Goal: Task Accomplishment & Management: Use online tool/utility

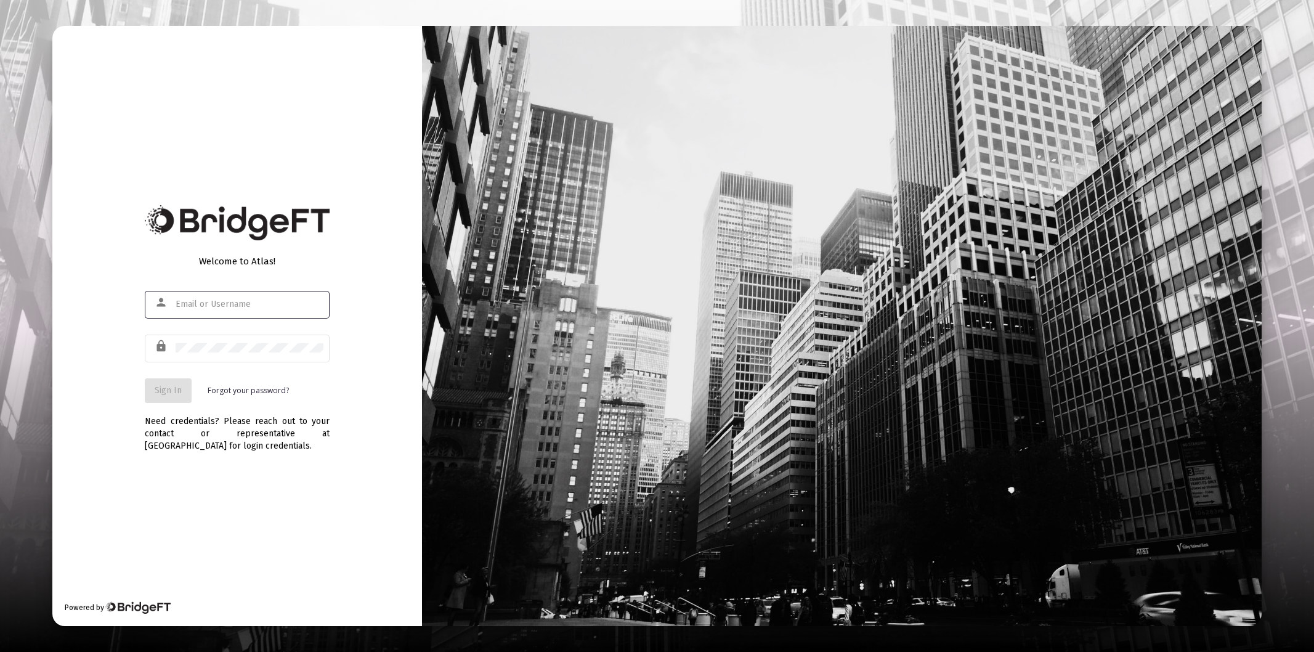
click at [214, 300] on input "text" at bounding box center [250, 304] width 148 height 10
click at [213, 300] on input "text" at bounding box center [250, 304] width 148 height 10
type input "[PERSON_NAME][EMAIL_ADDRESS][DOMAIN_NAME]"
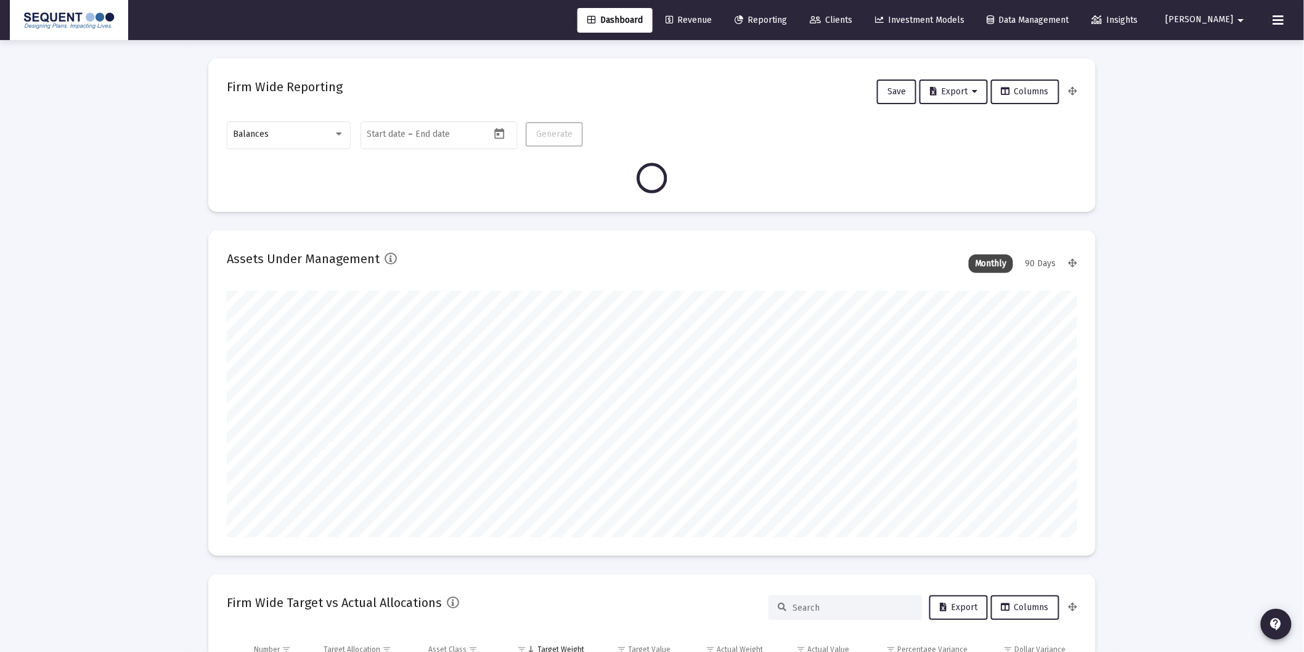
scroll to position [246, 457]
type input "[DATE]"
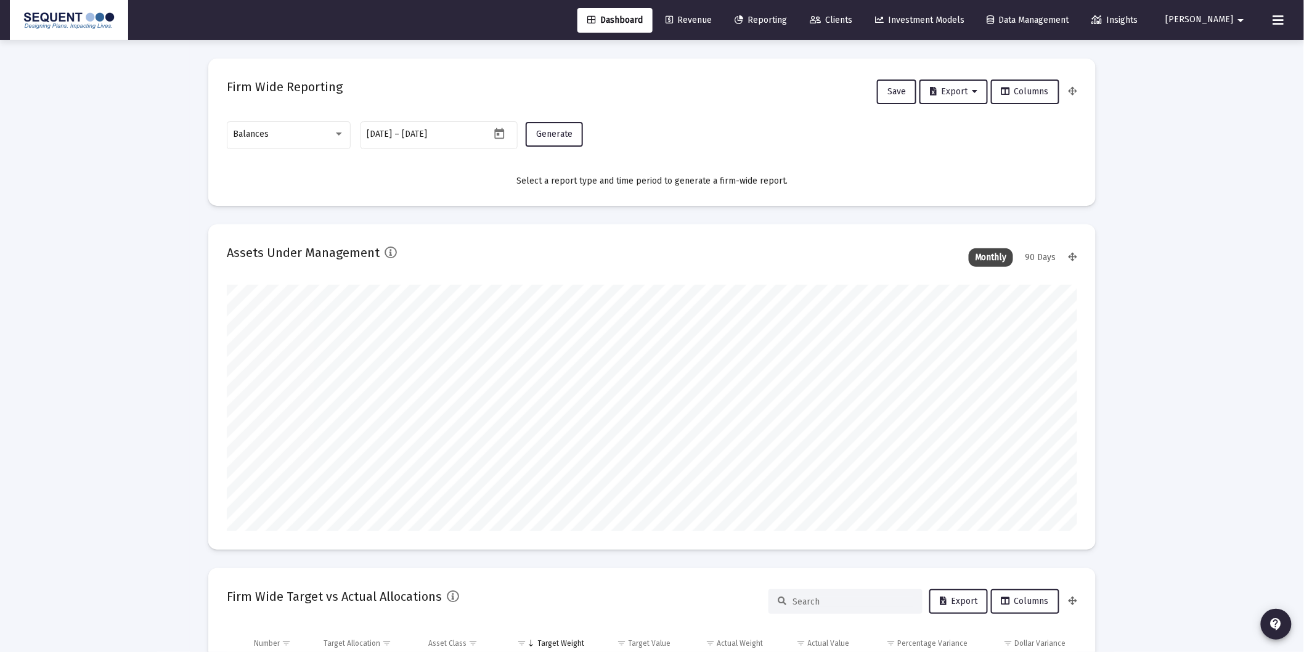
scroll to position [246, 397]
click at [324, 138] on div "Balances" at bounding box center [284, 134] width 100 height 10
click at [270, 52] on span "Transactions" at bounding box center [289, 57] width 111 height 26
click at [567, 132] on span "Generate" at bounding box center [554, 134] width 36 height 10
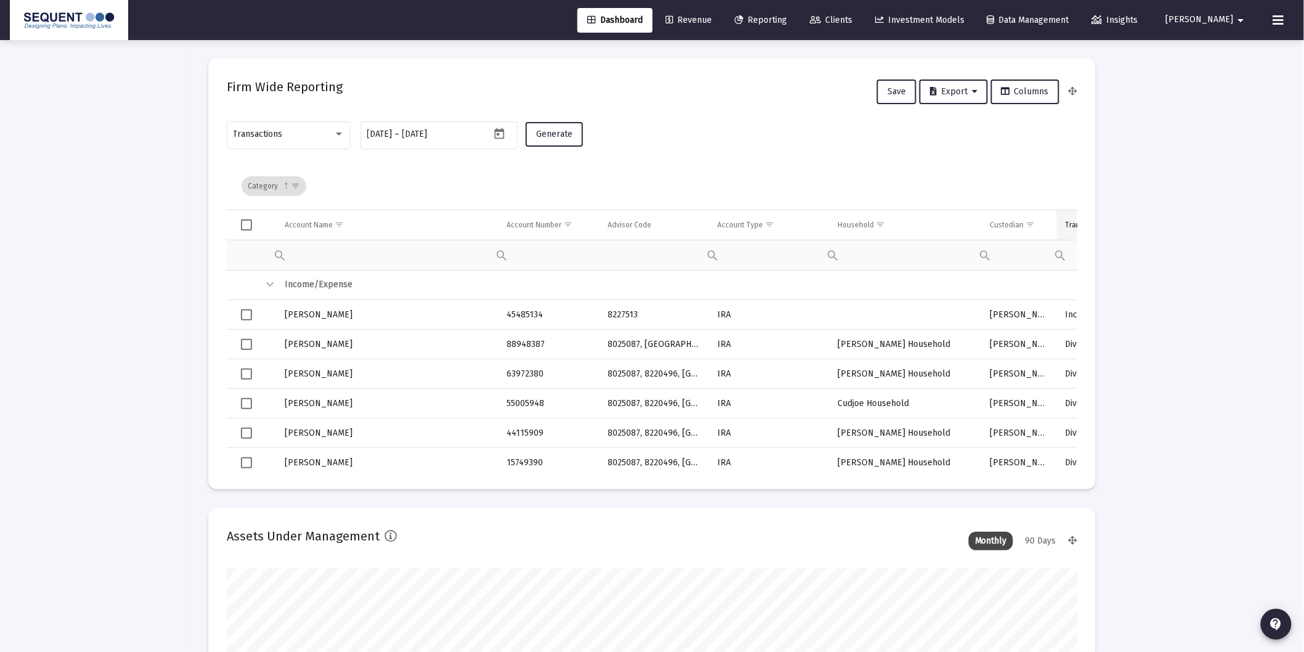
click at [1071, 231] on td "Transaction Type" at bounding box center [1108, 225] width 102 height 30
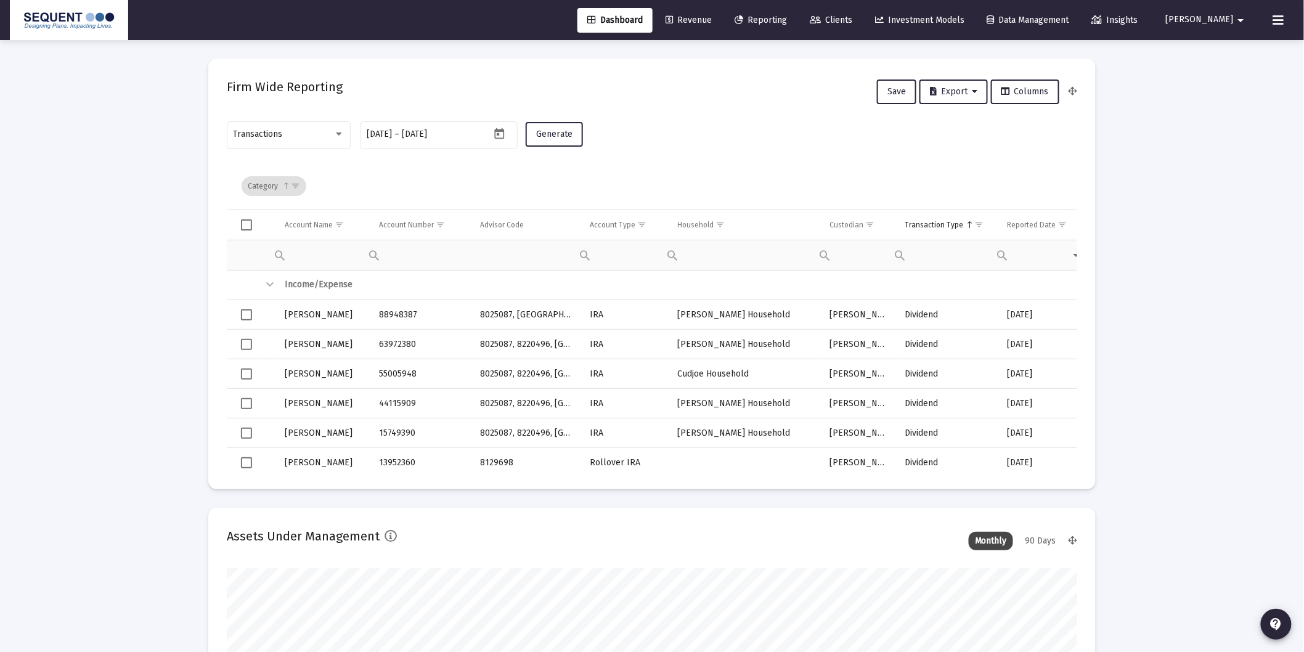
click at [977, 225] on span "Show filter options for column 'Transaction Type'" at bounding box center [979, 224] width 9 height 9
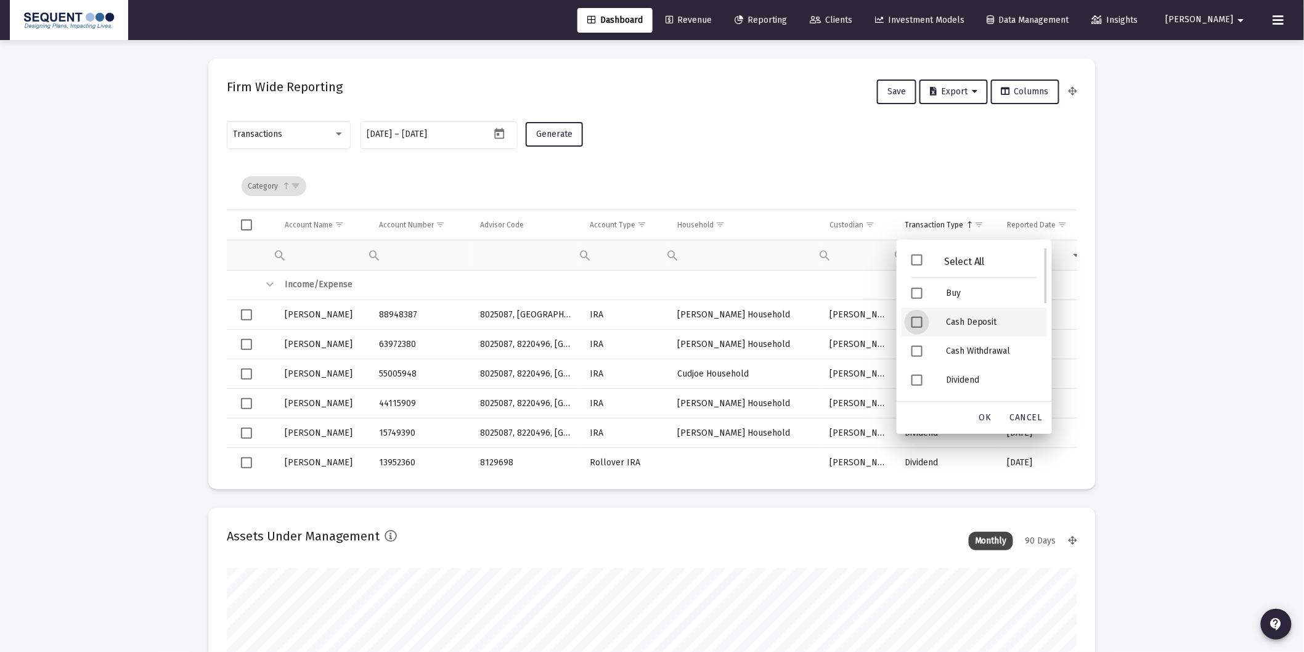
click at [961, 321] on div "Cash Deposit" at bounding box center [991, 321] width 111 height 29
drag, startPoint x: 977, startPoint y: 327, endPoint x: 982, endPoint y: 338, distance: 11.9
click at [977, 327] on div "Security Deposit" at bounding box center [991, 323] width 111 height 29
click at [984, 422] on div "OK" at bounding box center [985, 418] width 39 height 22
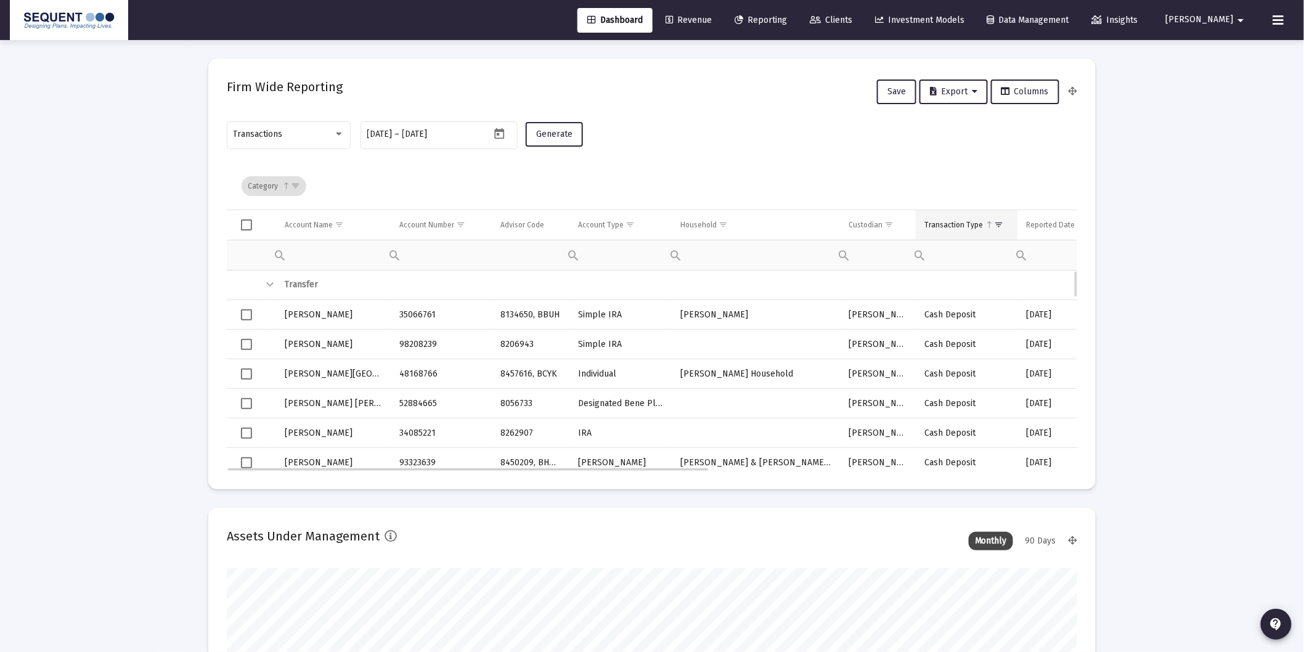
click at [950, 218] on td "Transaction Type" at bounding box center [967, 225] width 102 height 30
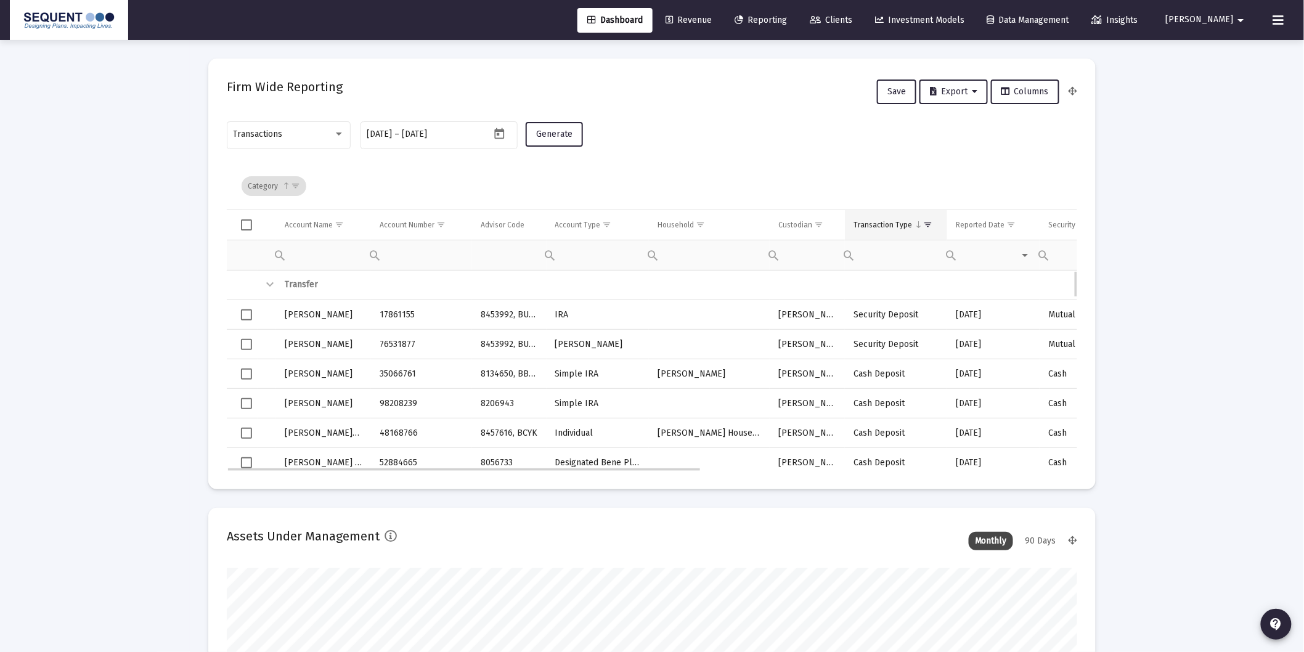
click at [884, 227] on div "Transaction Type" at bounding box center [882, 225] width 59 height 10
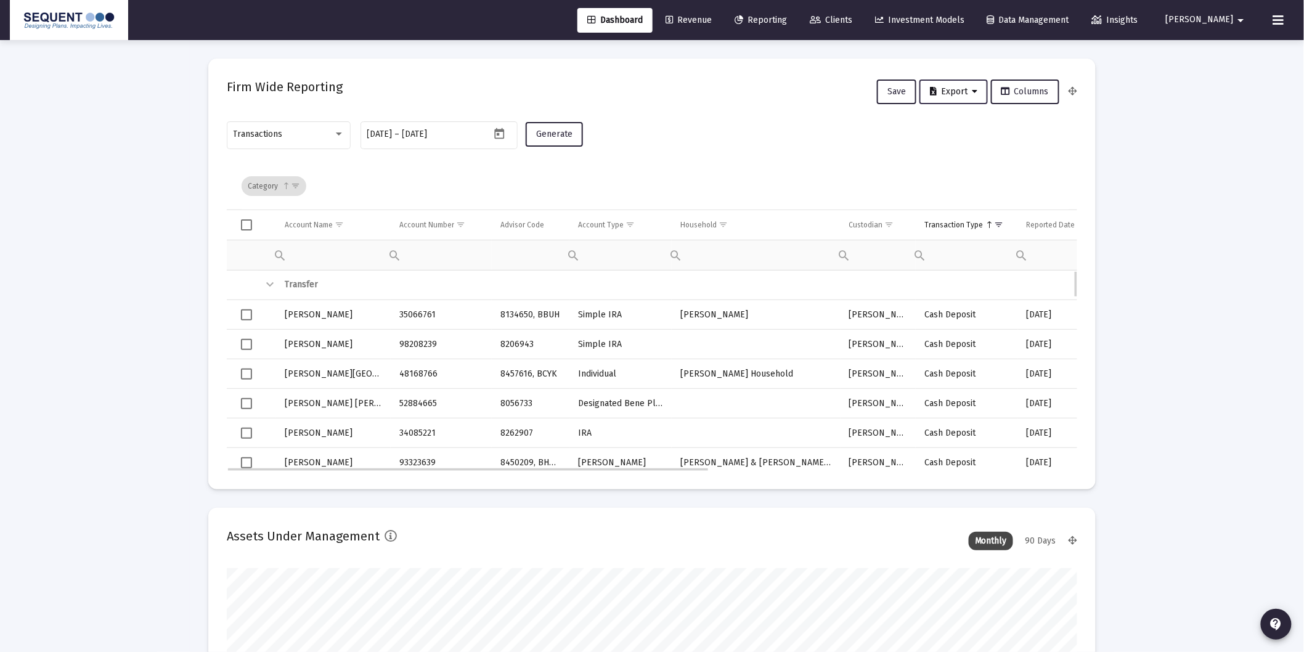
click at [958, 89] on span "Export" at bounding box center [953, 91] width 47 height 10
click at [961, 124] on button "Export All Rows" at bounding box center [960, 123] width 84 height 30
